Goal: Task Accomplishment & Management: Manage account settings

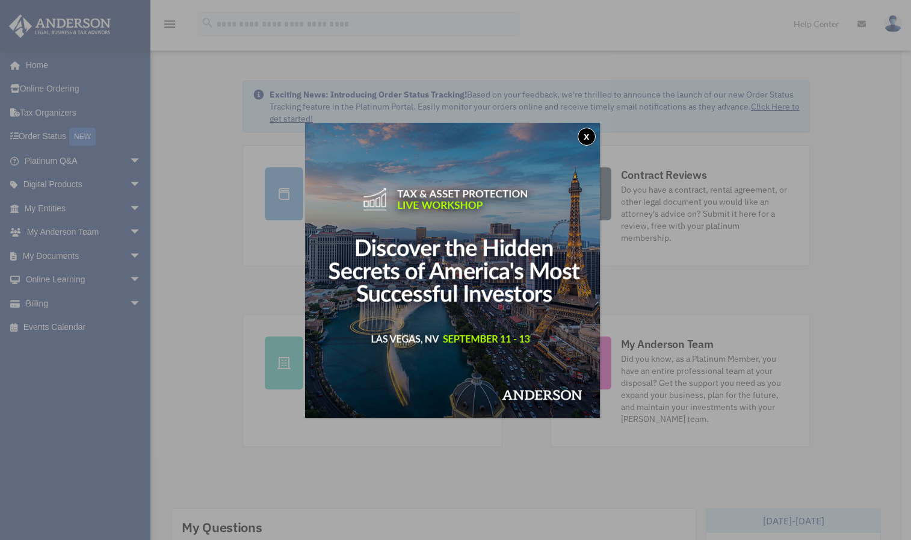
click at [591, 135] on button "x" at bounding box center [587, 137] width 18 height 18
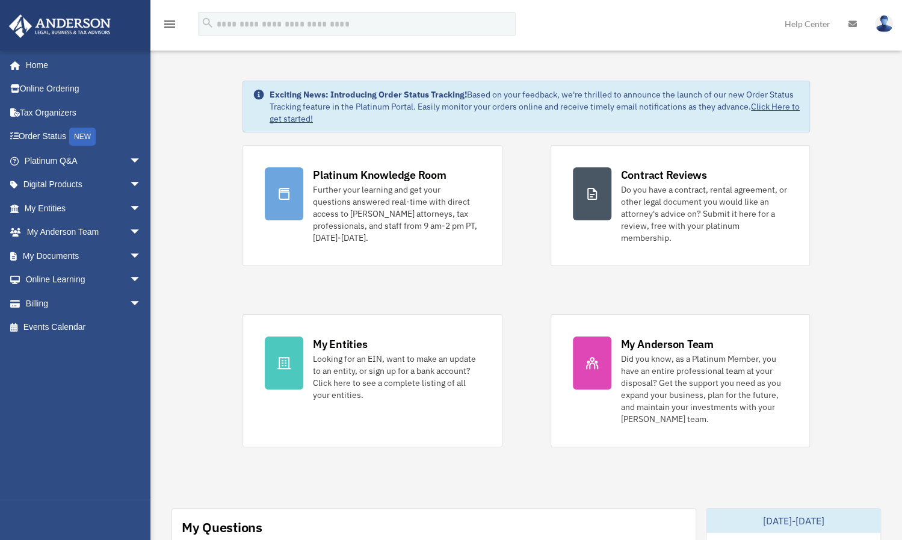
click at [524, 282] on div "Platinum Knowledge Room Further your learning and get your questions answered r…" at bounding box center [527, 296] width 568 height 302
click at [103, 251] on link "My Documents arrow_drop_down" at bounding box center [83, 256] width 151 height 24
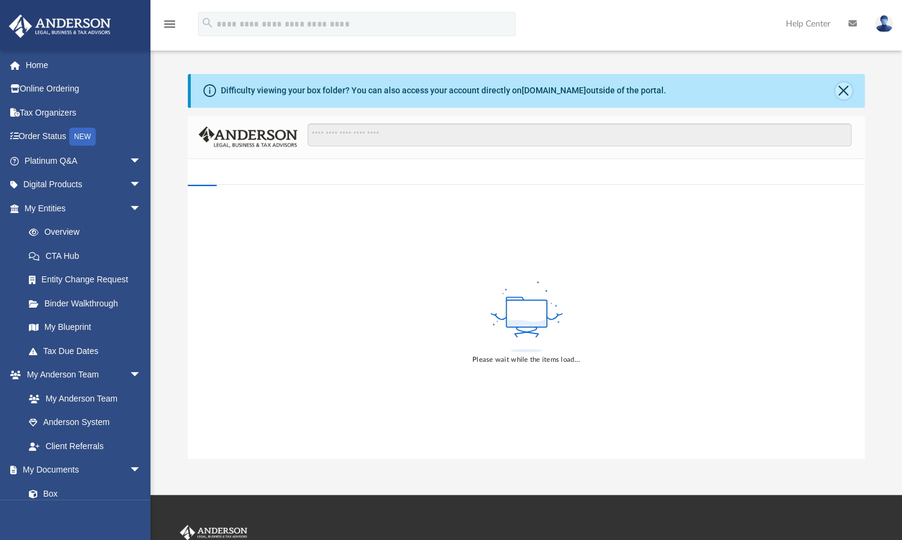
click at [838, 92] on button "Close" at bounding box center [844, 90] width 17 height 17
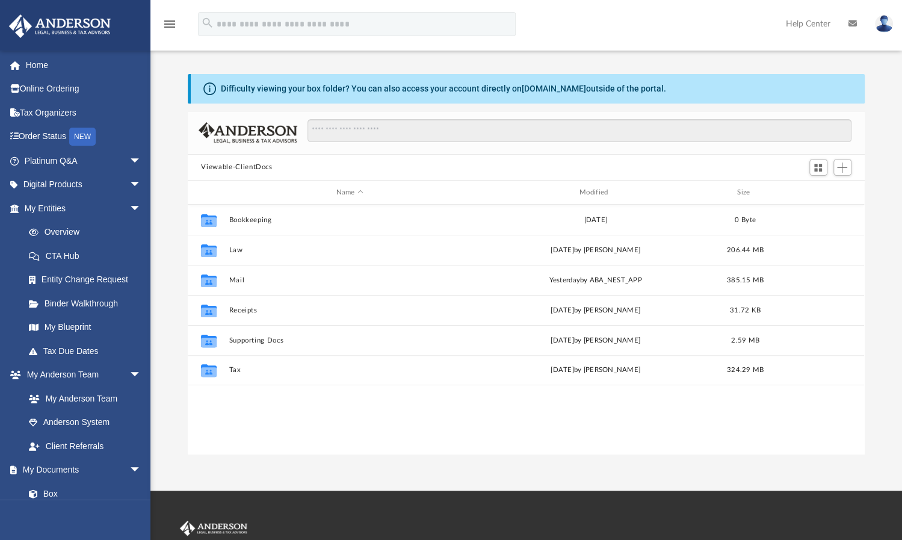
scroll to position [264, 667]
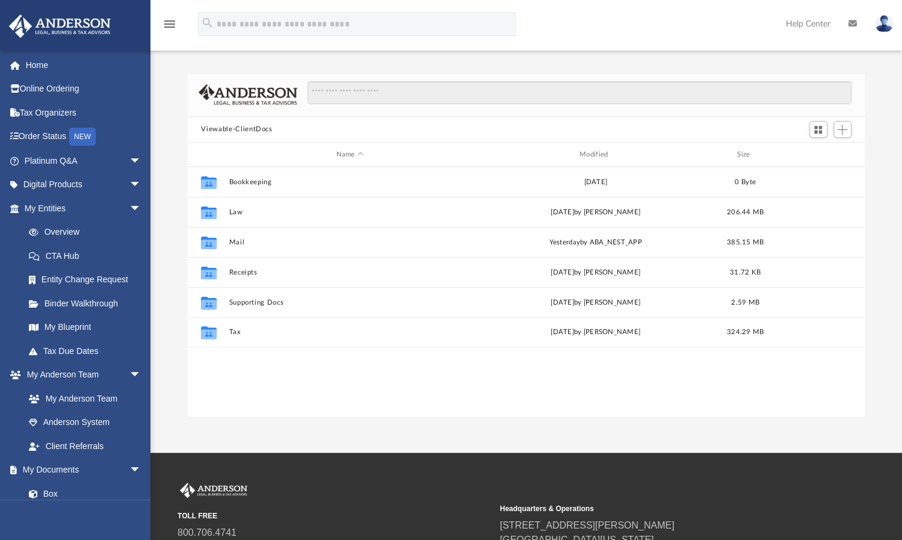
click at [389, 376] on div "Collaborated Folder Bookkeeping [DATE] 0 Byte Collaborated Folder Law [DATE] by…" at bounding box center [526, 292] width 677 height 250
click at [393, 375] on div "Collaborated Folder Bookkeeping [DATE] 0 Byte Collaborated Folder Law [DATE] by…" at bounding box center [526, 292] width 677 height 250
click at [883, 253] on div "Difficulty viewing your box folder? You can also access your account directly o…" at bounding box center [526, 245] width 752 height 343
click at [880, 186] on div "Difficulty viewing your box folder? You can also access your account directly o…" at bounding box center [526, 245] width 752 height 343
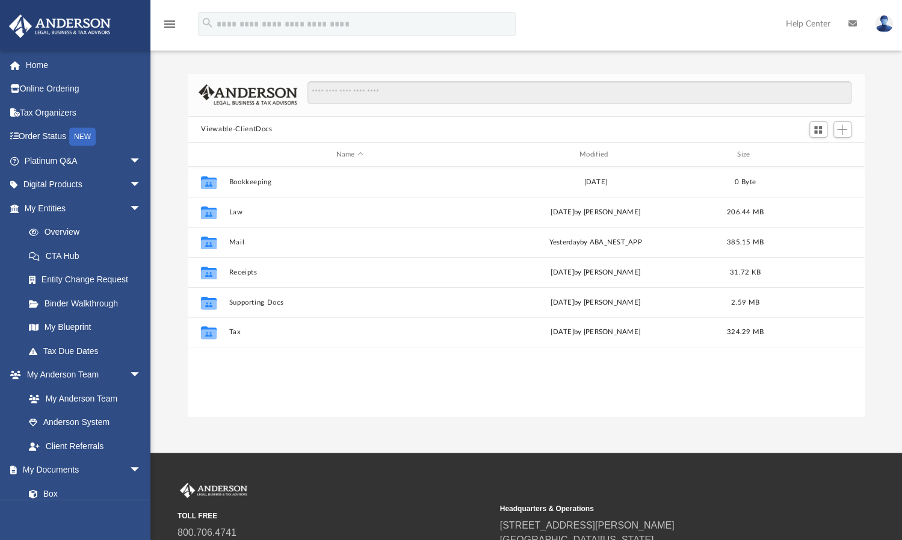
click at [166, 235] on div "Difficulty viewing your box folder? You can also access your account directly o…" at bounding box center [526, 245] width 752 height 343
click at [169, 235] on div "Difficulty viewing your box folder? You can also access your account directly o…" at bounding box center [526, 245] width 752 height 343
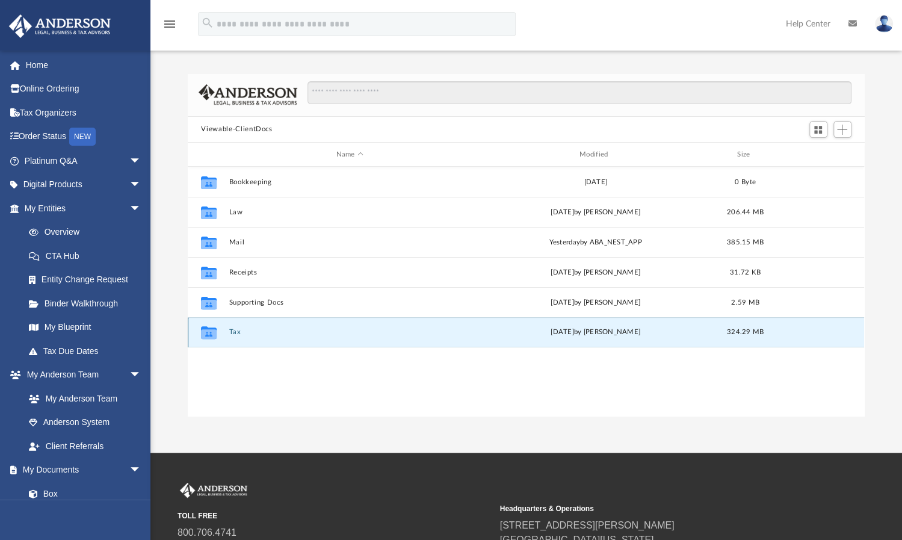
click at [234, 329] on button "Tax" at bounding box center [349, 333] width 241 height 8
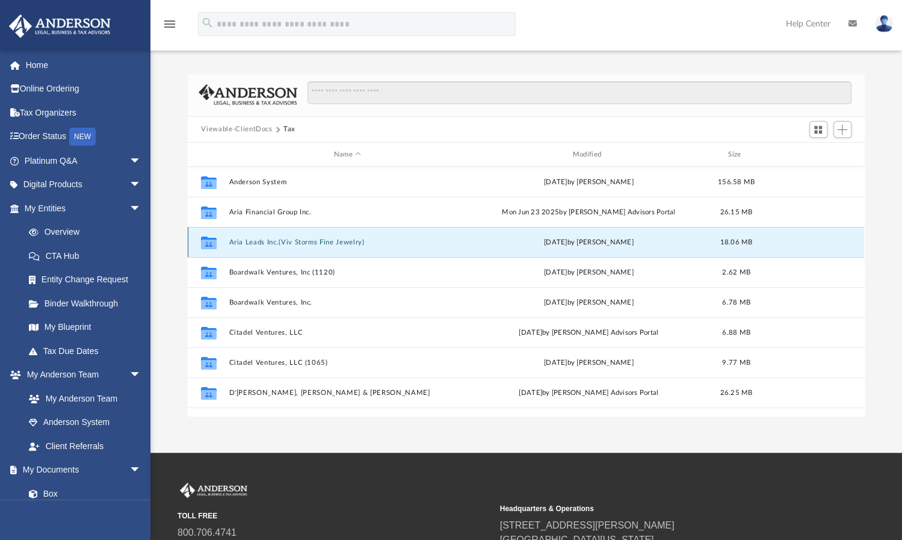
click at [276, 241] on button "Aria Leads Inc.(Viv Storms Fine Jewelry)" at bounding box center [347, 242] width 237 height 8
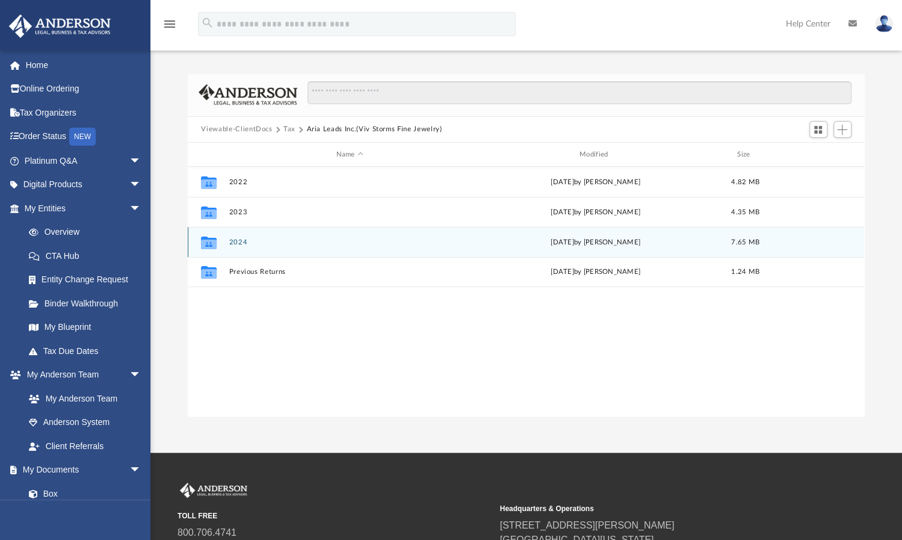
click at [236, 232] on div "Collaborated Folder 2024 [DATE] by [PERSON_NAME] 7.65 MB" at bounding box center [526, 242] width 677 height 30
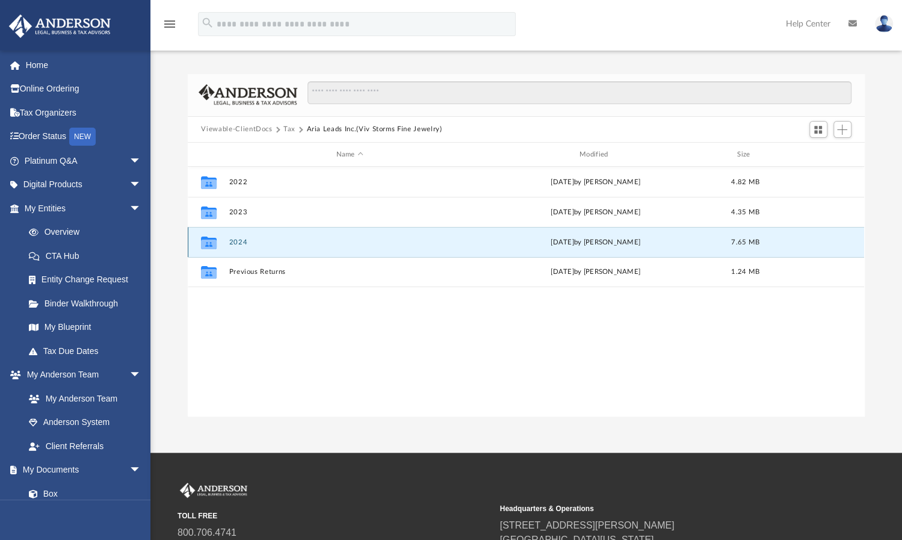
click at [236, 233] on div "Collaborated Folder 2024 [DATE] by [PERSON_NAME] 7.65 MB" at bounding box center [526, 242] width 677 height 30
click at [236, 235] on div "Collaborated Folder 2024 [DATE] by [PERSON_NAME] 7.65 MB" at bounding box center [526, 242] width 677 height 30
click at [235, 241] on button "2024" at bounding box center [349, 242] width 241 height 8
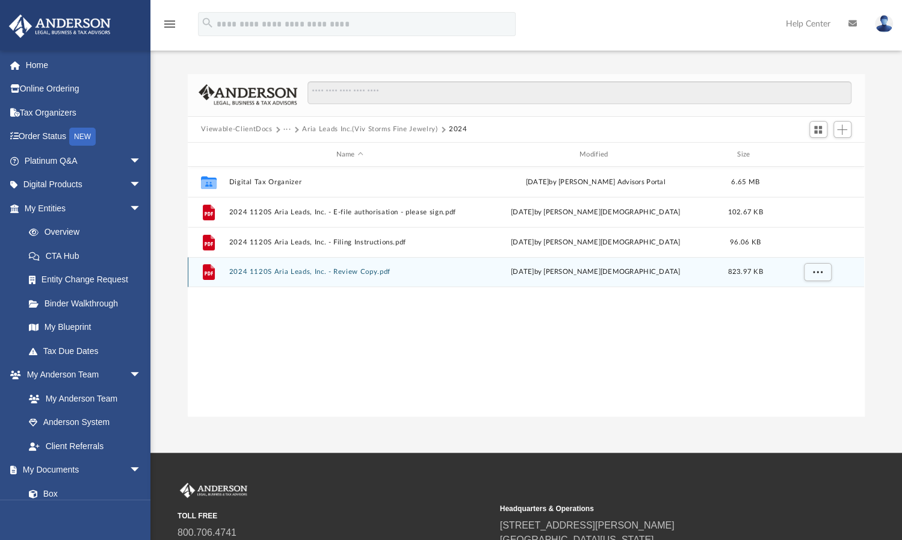
click at [350, 271] on button "2024 1120S Aria Leads, Inc. - Review Copy.pdf" at bounding box center [349, 272] width 241 height 8
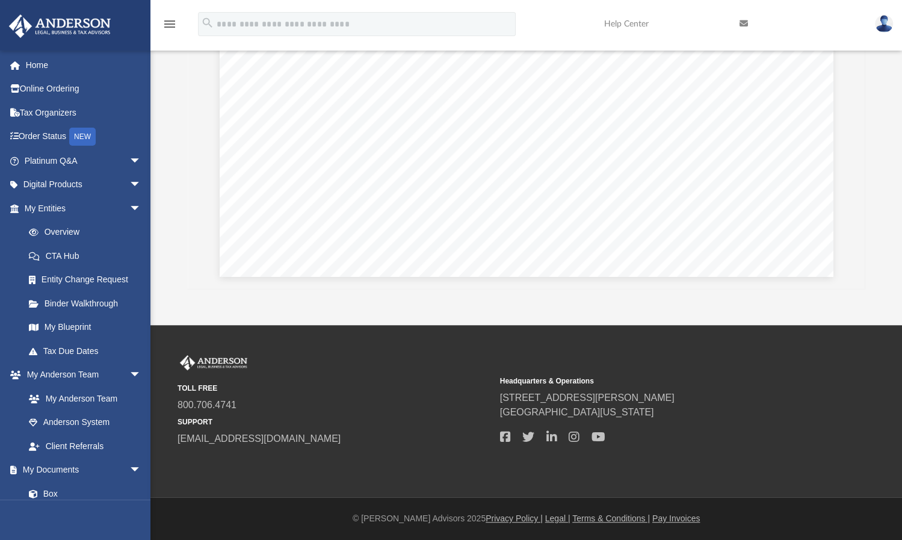
scroll to position [18314, 0]
